Goal: Transaction & Acquisition: Purchase product/service

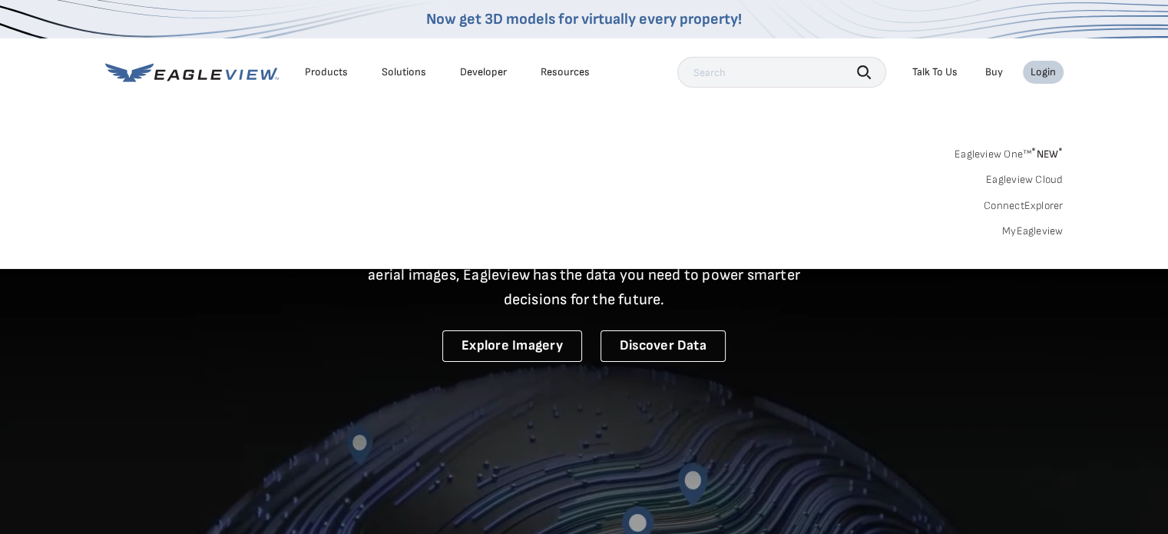
click at [1032, 224] on link "MyEagleview" at bounding box center [1032, 231] width 61 height 14
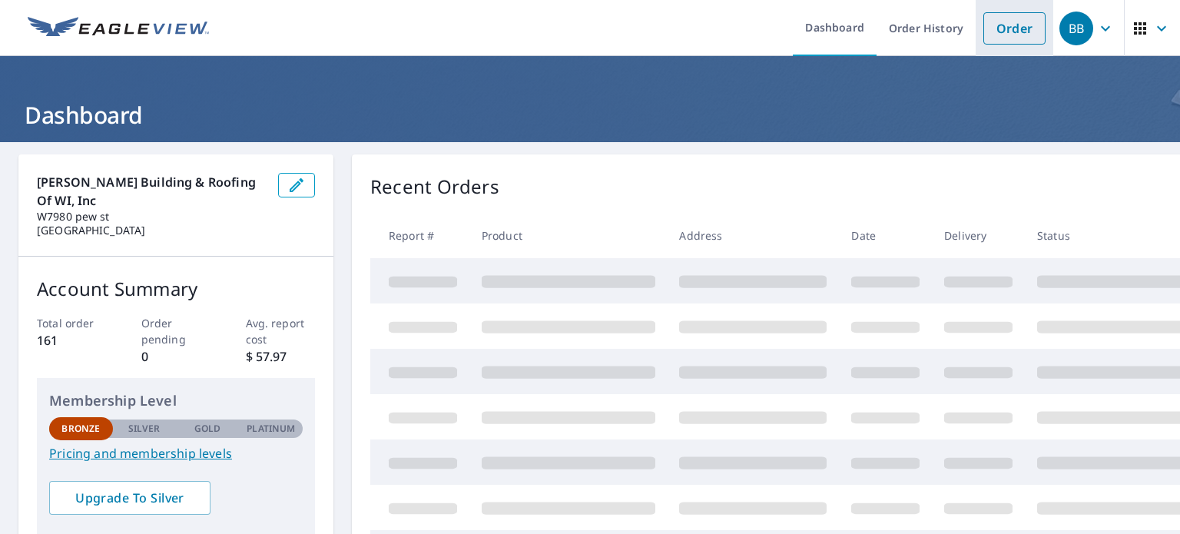
click at [996, 28] on link "Order" at bounding box center [1014, 28] width 62 height 32
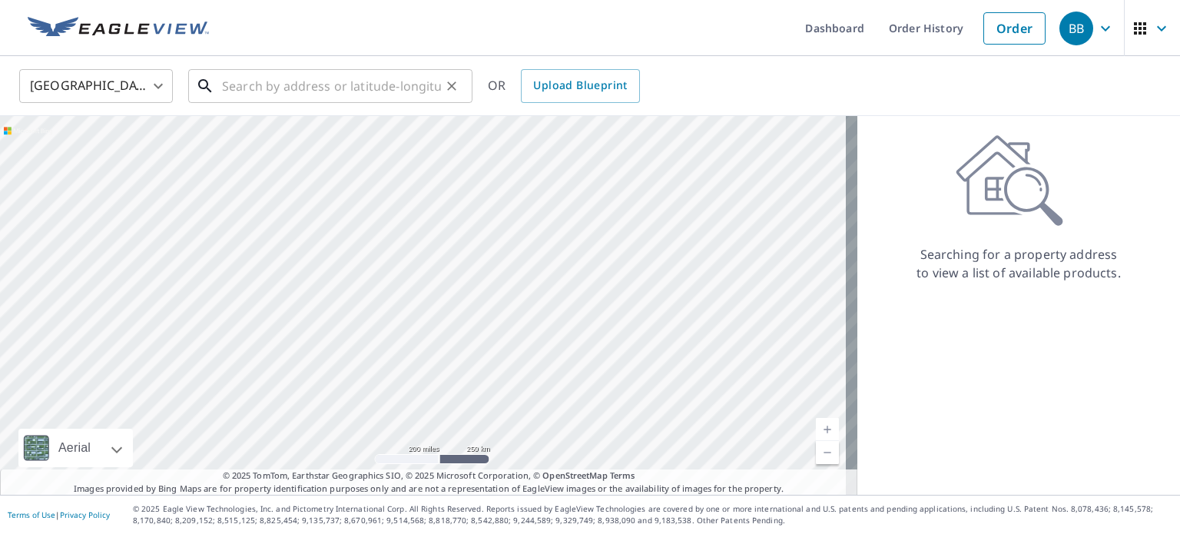
click at [293, 88] on input "text" at bounding box center [331, 86] width 219 height 43
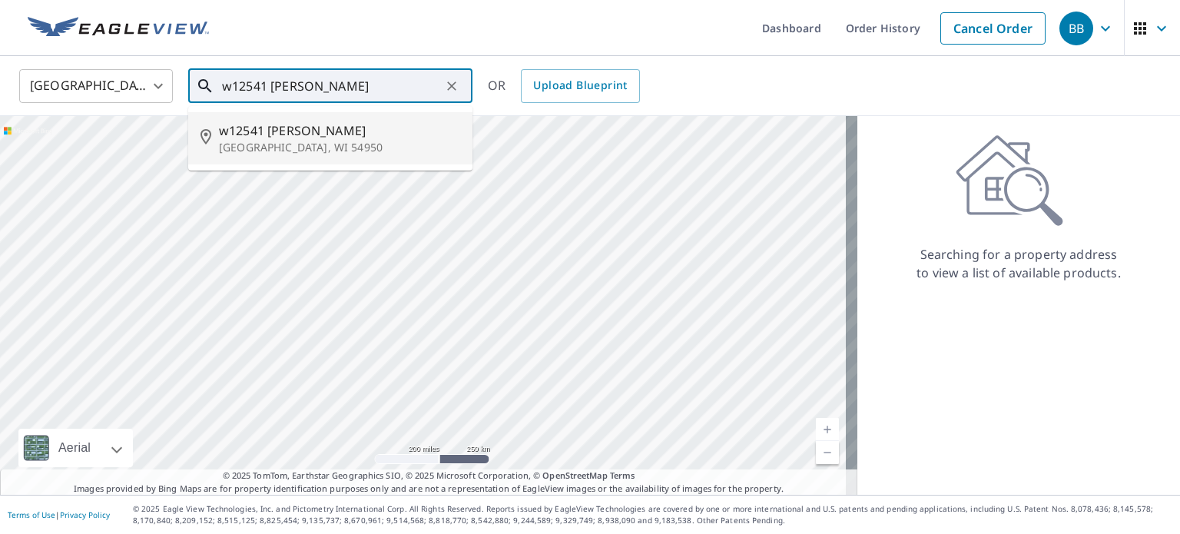
click at [257, 142] on p "Marion, WI 54950" at bounding box center [339, 147] width 241 height 15
type input "w12541 Gerbig Rd Marion, WI 54950"
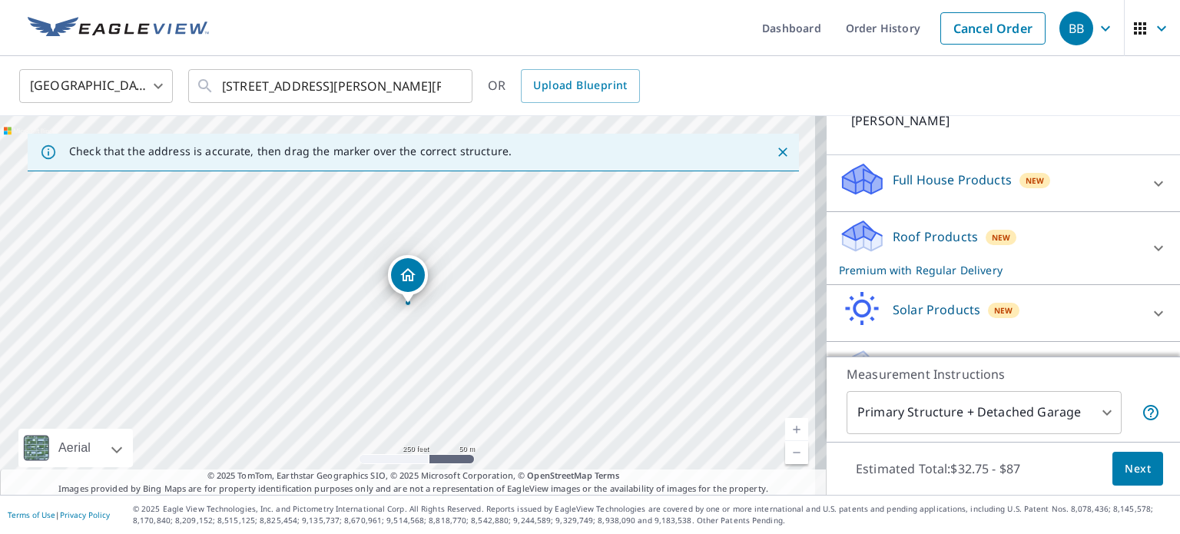
scroll to position [161, 0]
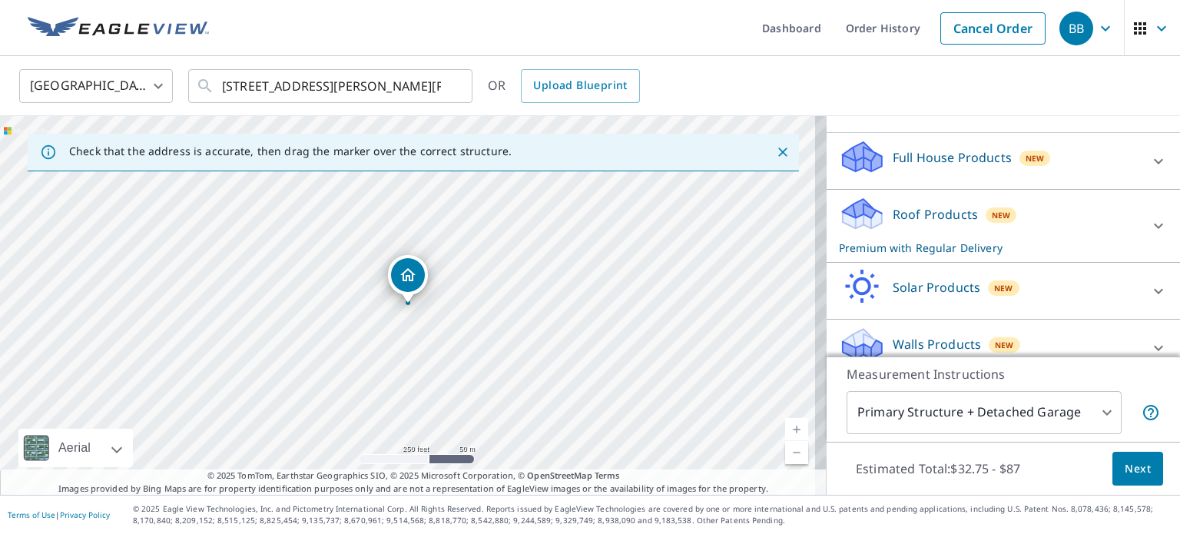
click at [1125, 474] on span "Next" at bounding box center [1138, 468] width 26 height 19
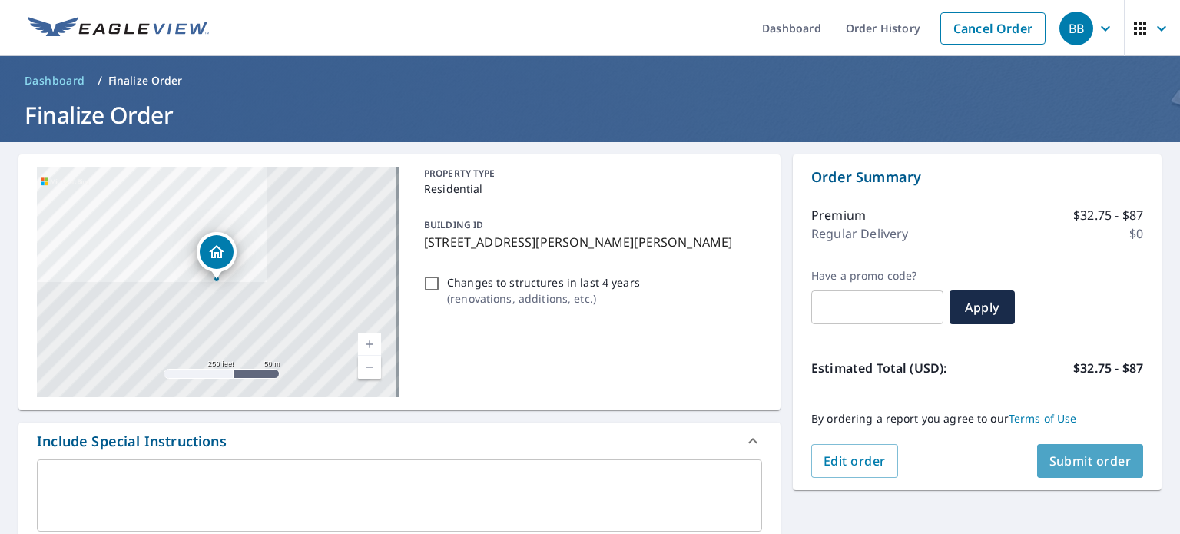
click at [1097, 463] on span "Submit order" at bounding box center [1090, 460] width 82 height 17
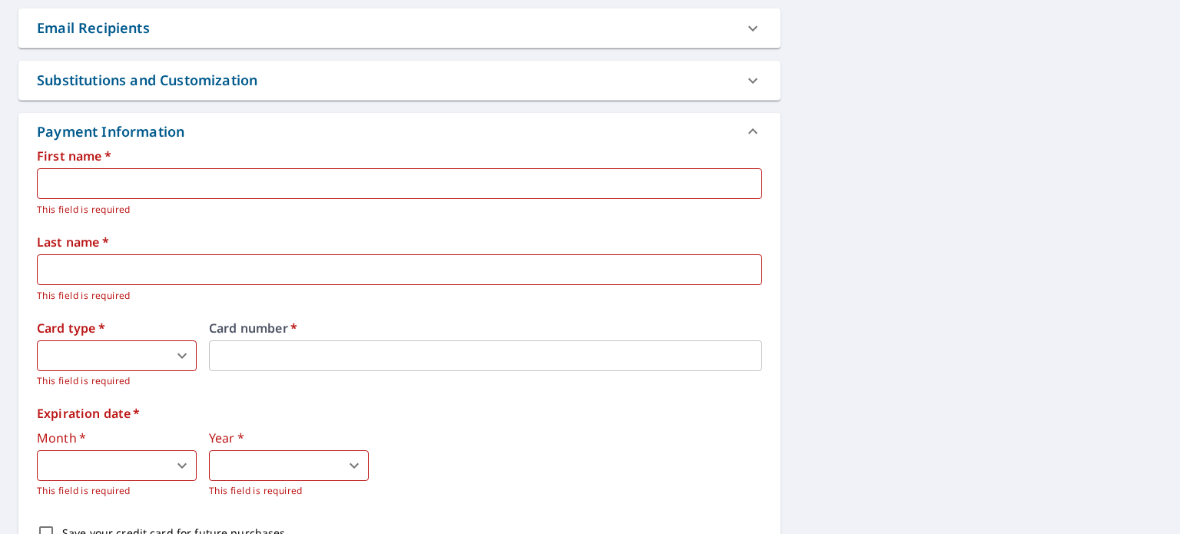
scroll to position [602, 0]
click at [115, 181] on input "text" at bounding box center [399, 182] width 725 height 31
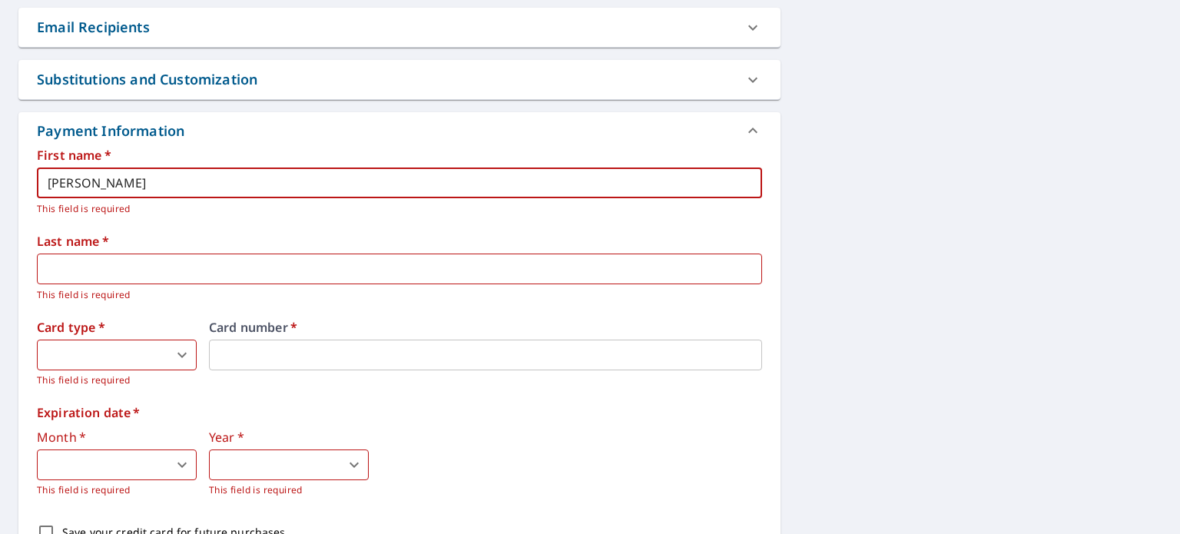
type input "brian"
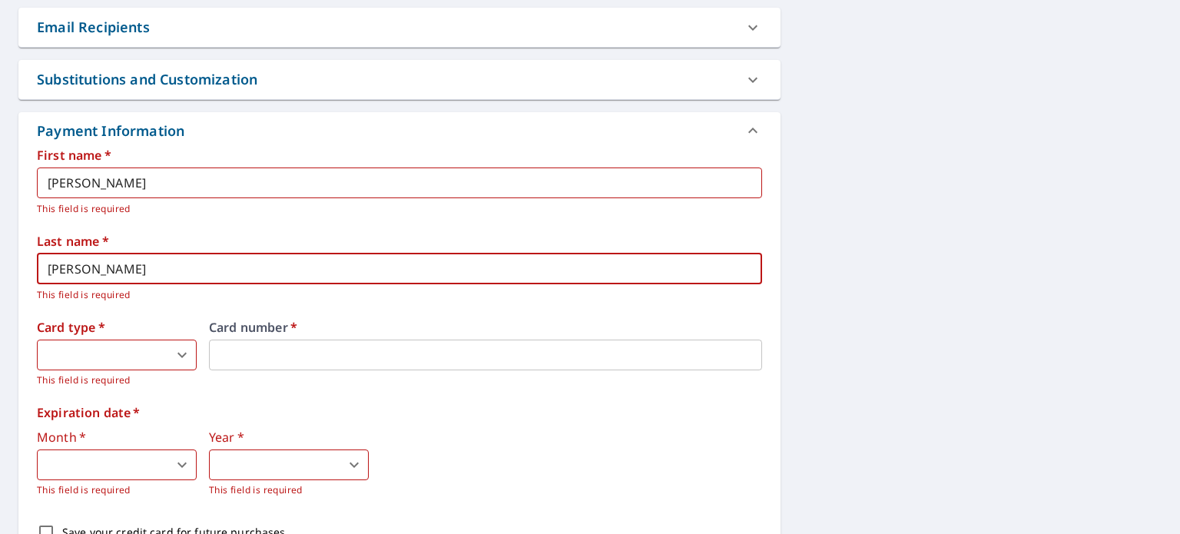
type input "Bellile"
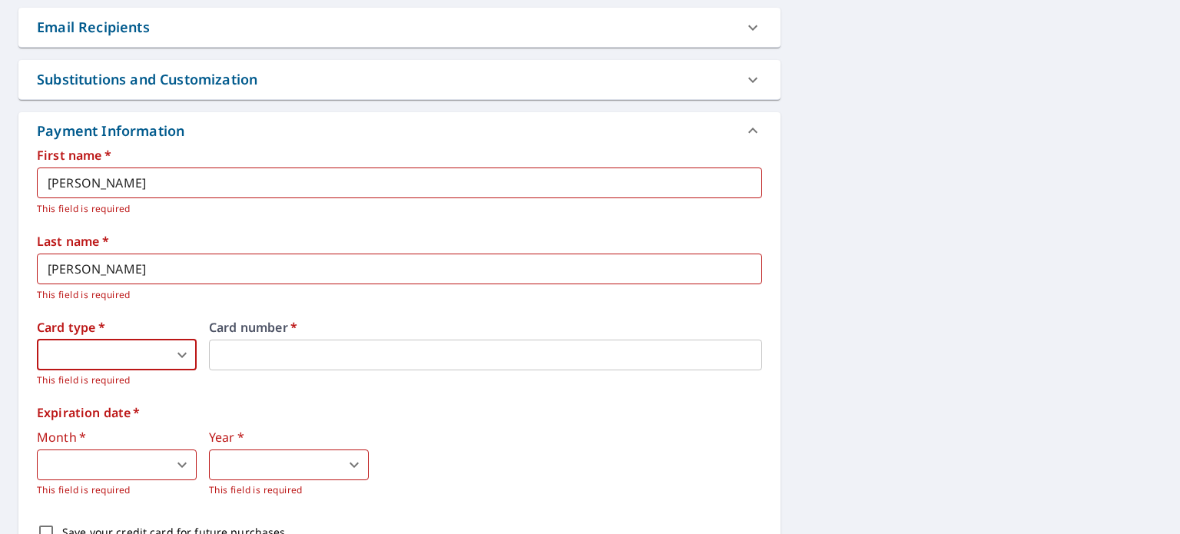
click at [183, 350] on body "BB BB Dashboard Order History Cancel Order BB Dashboard / Finalize Order Finali…" at bounding box center [590, 267] width 1180 height 534
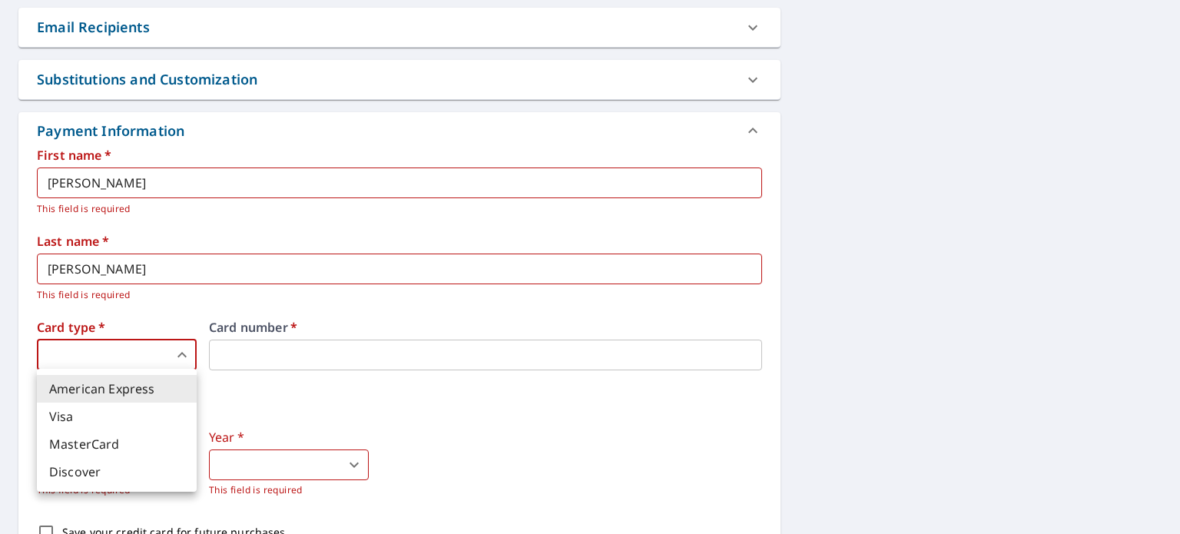
click at [78, 417] on li "Visa" at bounding box center [117, 417] width 160 height 28
click at [184, 356] on body "BB BB Dashboard Order History Cancel Order BB Dashboard / Finalize Order Finali…" at bounding box center [590, 267] width 1180 height 534
click at [109, 468] on li "Discover" at bounding box center [117, 472] width 160 height 28
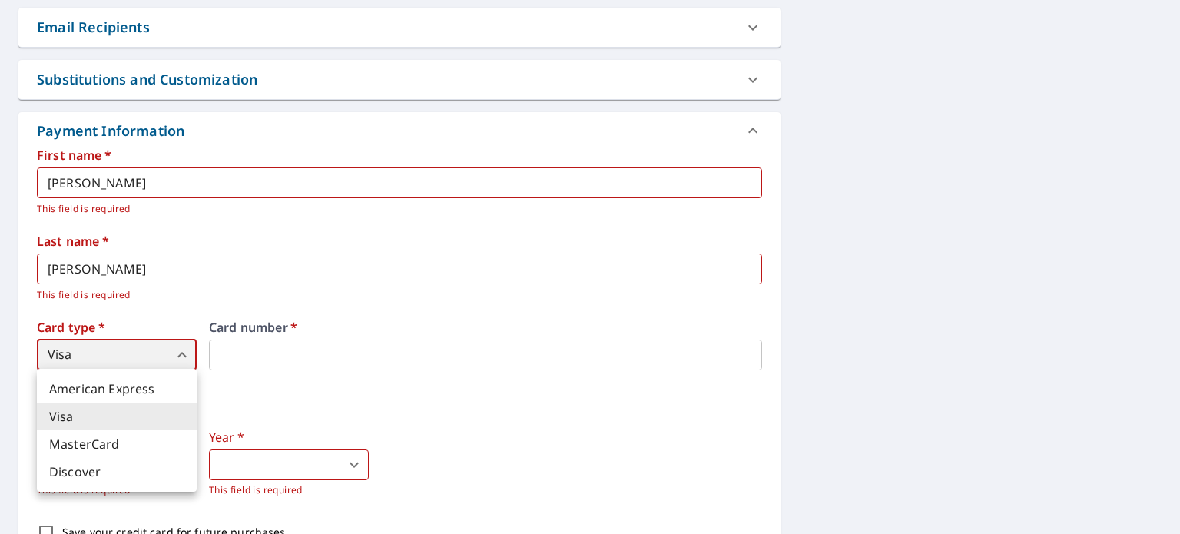
type input "4"
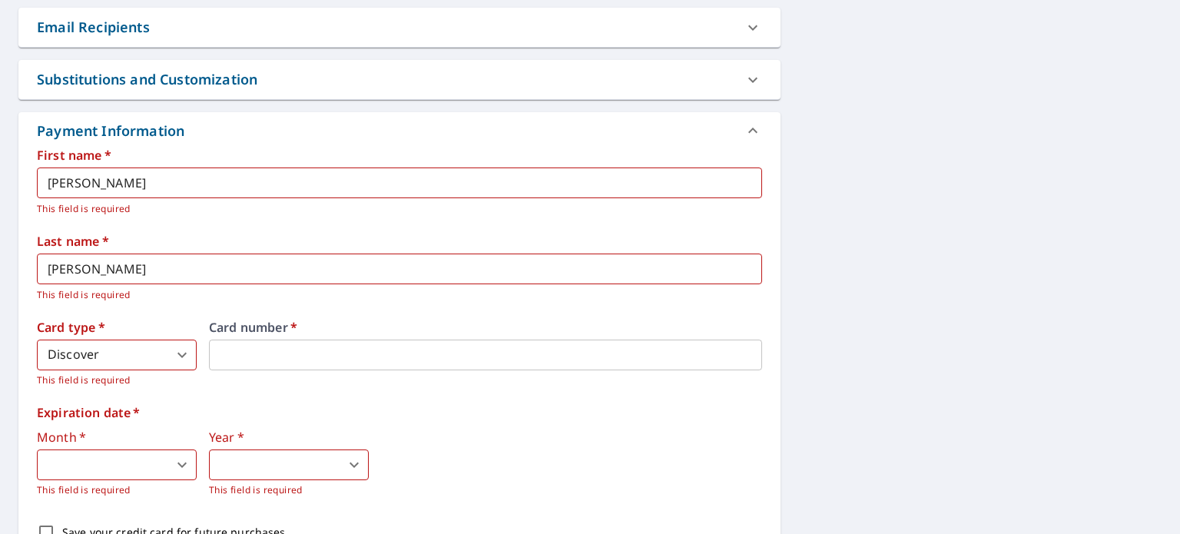
click at [180, 459] on body "BB BB Dashboard Order History Cancel Order BB Dashboard / Finalize Order Finali…" at bounding box center [590, 267] width 1180 height 534
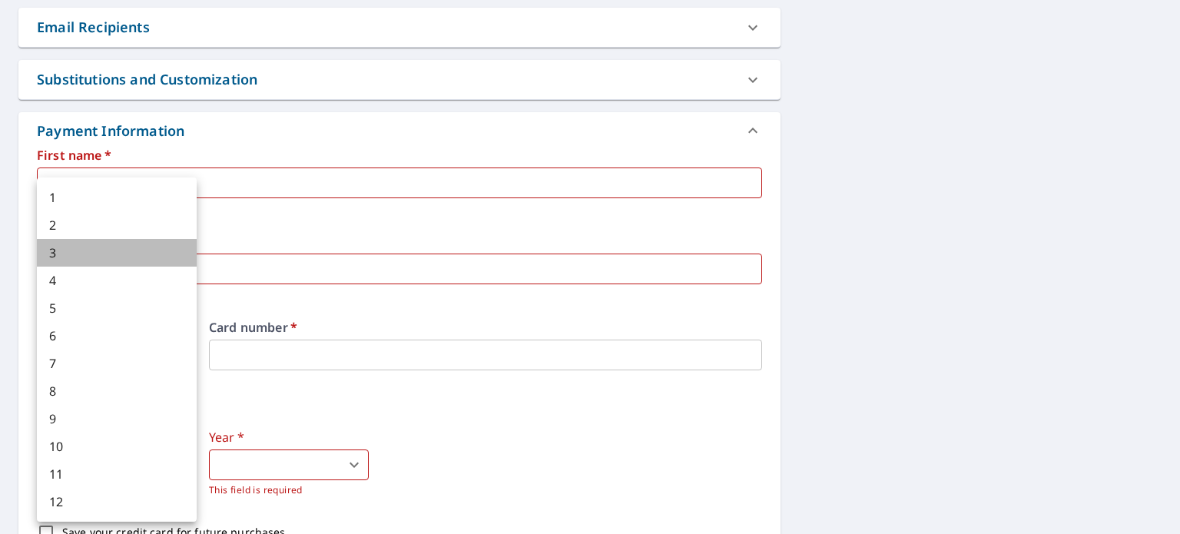
click at [55, 257] on li "3" at bounding box center [117, 253] width 160 height 28
type input "3"
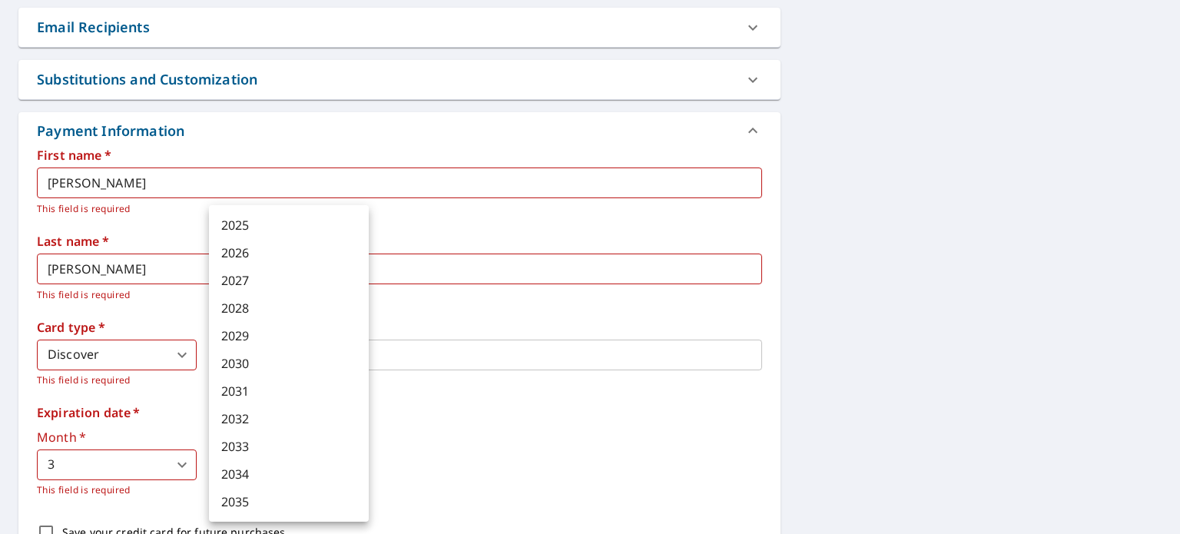
click at [319, 468] on body "BB BB Dashboard Order History Cancel Order BB Dashboard / Finalize Order Finali…" at bounding box center [590, 267] width 1180 height 534
click at [253, 369] on li "2030" at bounding box center [289, 364] width 160 height 28
type input "2030"
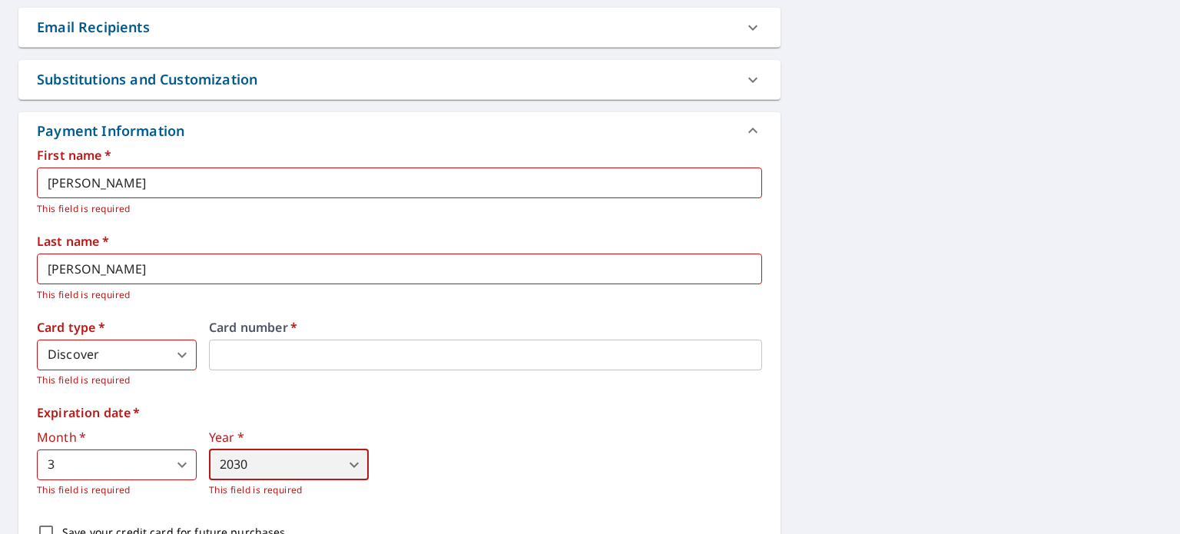
scroll to position [728, 0]
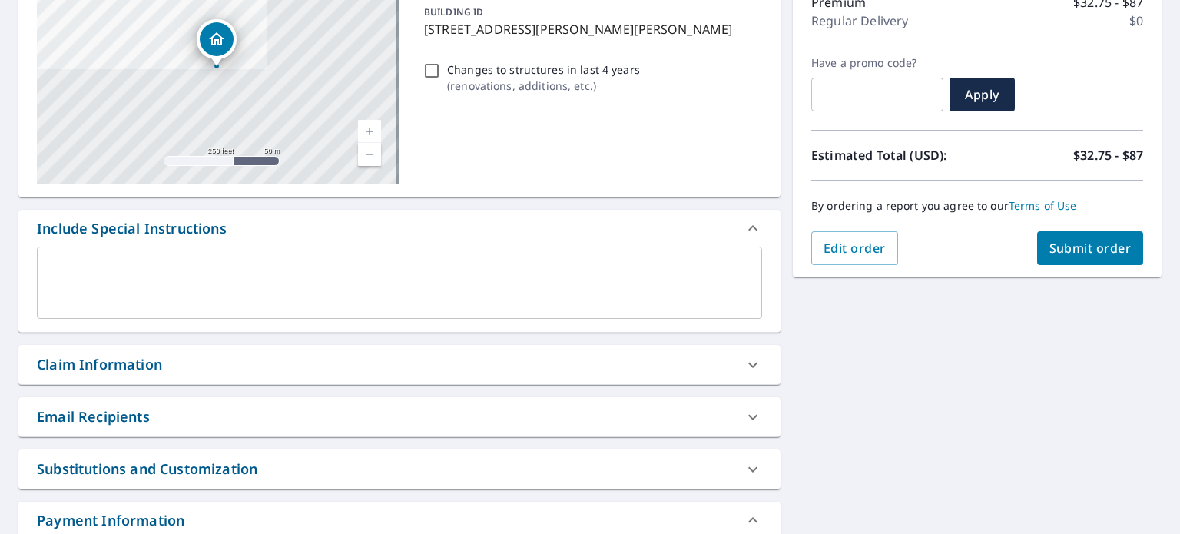
scroll to position [212, 0]
click at [1060, 256] on span "Submit order" at bounding box center [1090, 248] width 82 height 17
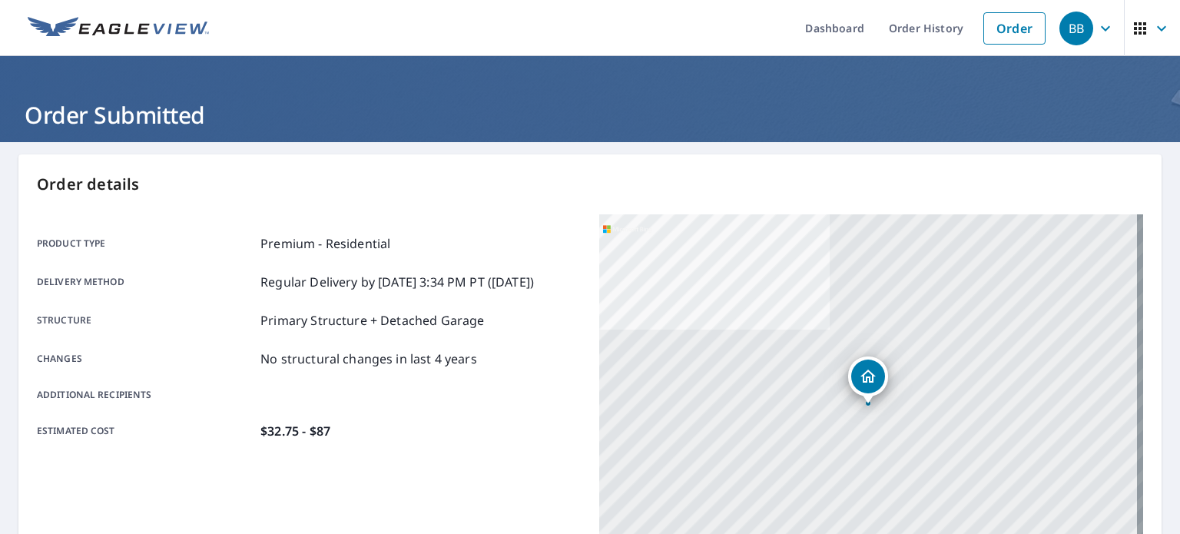
click at [1096, 26] on icon "button" at bounding box center [1105, 28] width 18 height 18
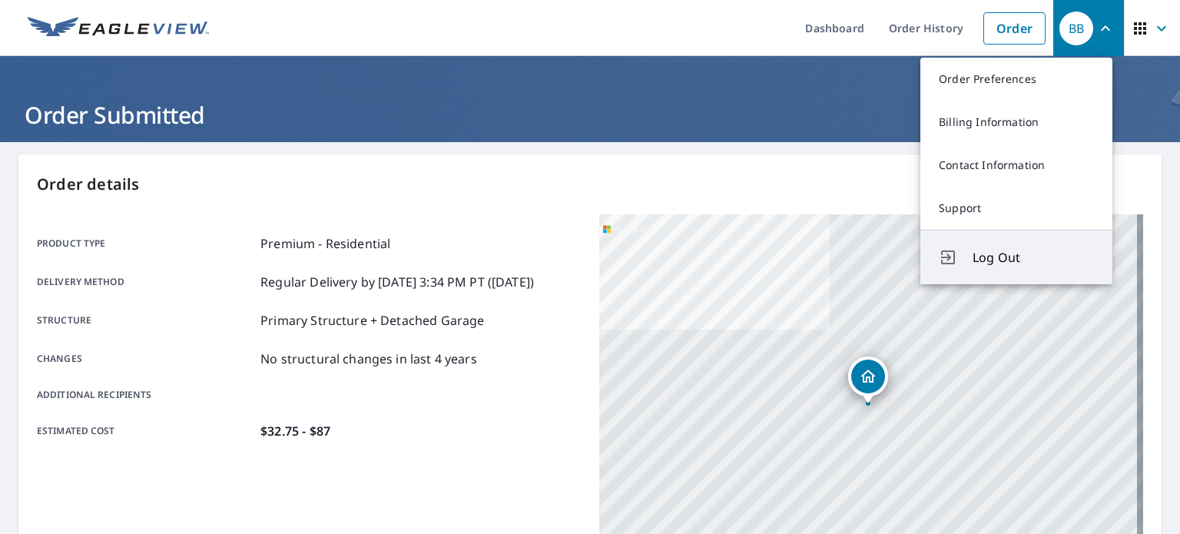
click at [996, 260] on span "Log Out" at bounding box center [1033, 257] width 121 height 18
